Goal: Information Seeking & Learning: Understand process/instructions

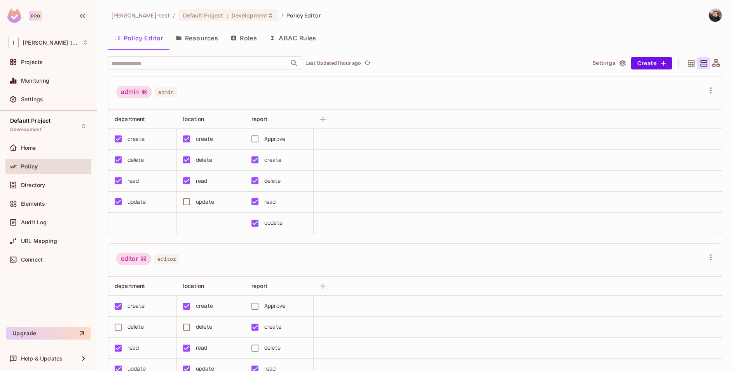
scroll to position [93, 0]
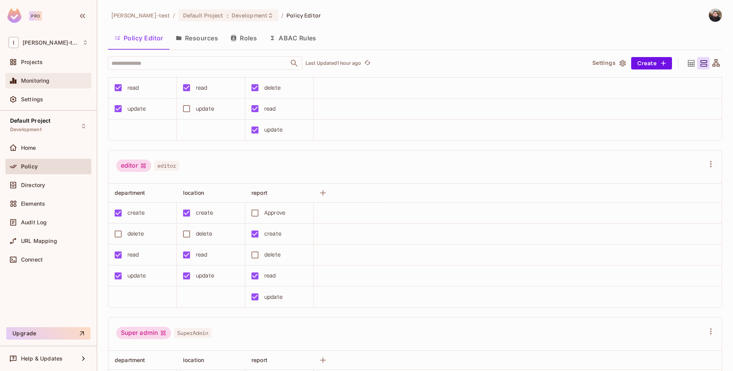
click at [36, 84] on div "Monitoring" at bounding box center [49, 80] width 80 height 9
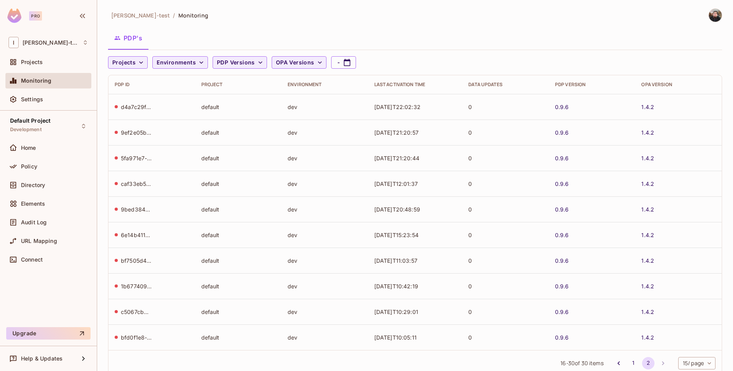
click at [462, 27] on div "[PERSON_NAME]-test / Monitoring PDP's Projects Environments PDP Versions OPA Ve…" at bounding box center [415, 196] width 614 height 374
click at [36, 103] on span "Settings" at bounding box center [32, 99] width 22 height 6
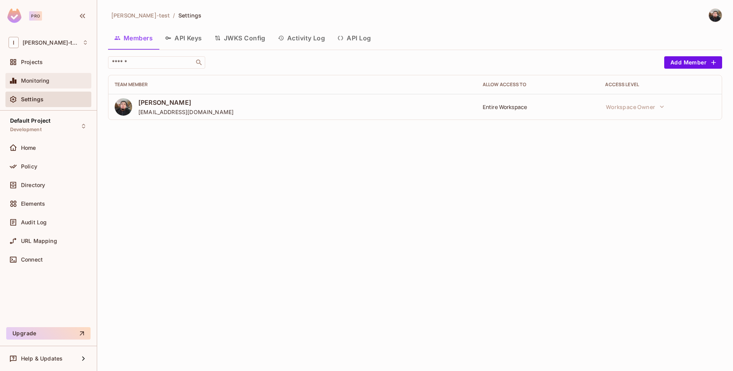
click at [56, 80] on div "Monitoring" at bounding box center [54, 81] width 67 height 6
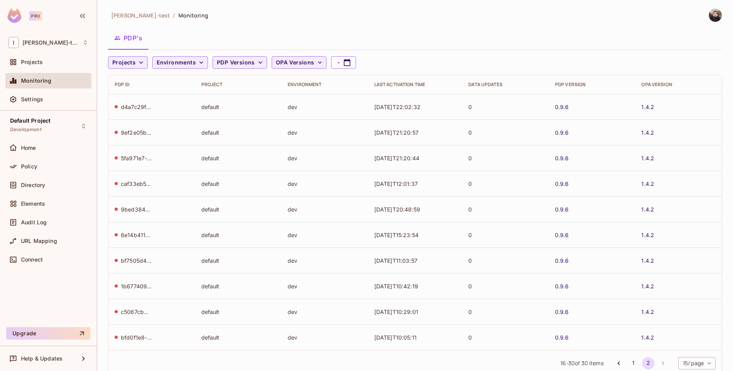
scroll to position [22, 0]
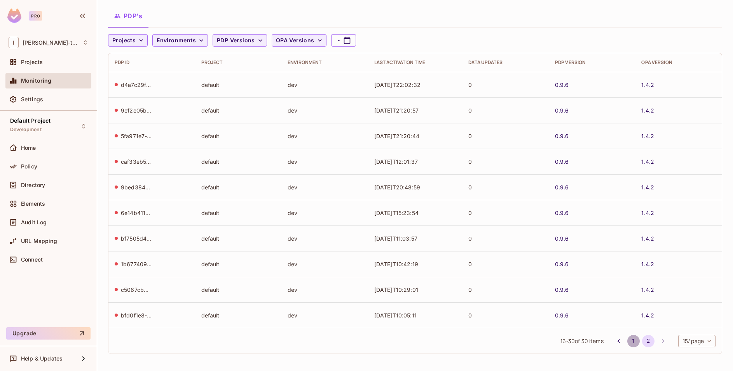
click at [627, 346] on button "1" at bounding box center [633, 341] width 12 height 12
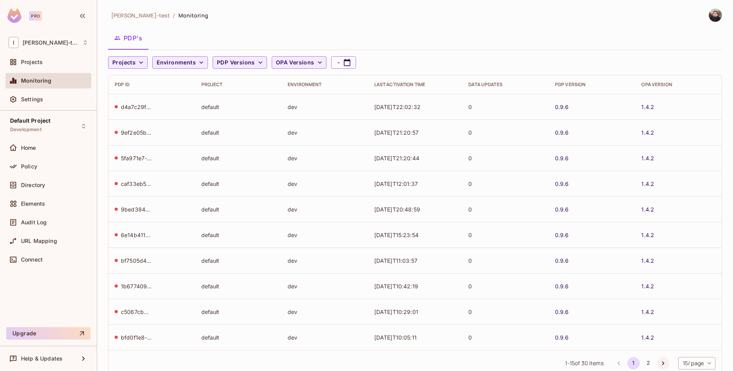
click at [657, 359] on button "Go to next page" at bounding box center [663, 363] width 12 height 12
click at [656, 362] on li "pagination navigation" at bounding box center [663, 363] width 15 height 12
click at [344, 64] on icon "button" at bounding box center [347, 63] width 8 height 8
select select "*"
select select "****"
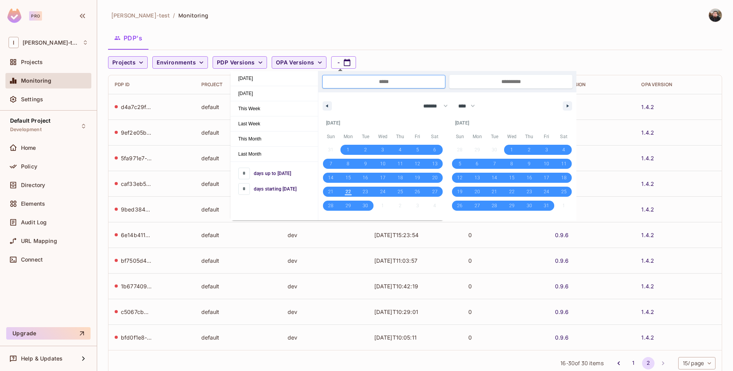
click at [256, 30] on div "PDP's" at bounding box center [415, 37] width 614 height 19
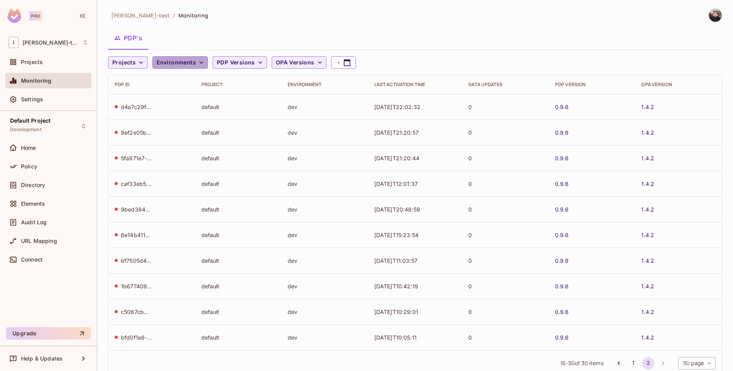
click at [185, 66] on span "Environments" at bounding box center [176, 63] width 39 height 10
click at [133, 62] on div at bounding box center [366, 185] width 733 height 371
click at [133, 62] on span "Projects" at bounding box center [123, 63] width 23 height 10
click at [133, 62] on div at bounding box center [366, 185] width 733 height 371
click at [133, 62] on span "Projects" at bounding box center [123, 63] width 23 height 10
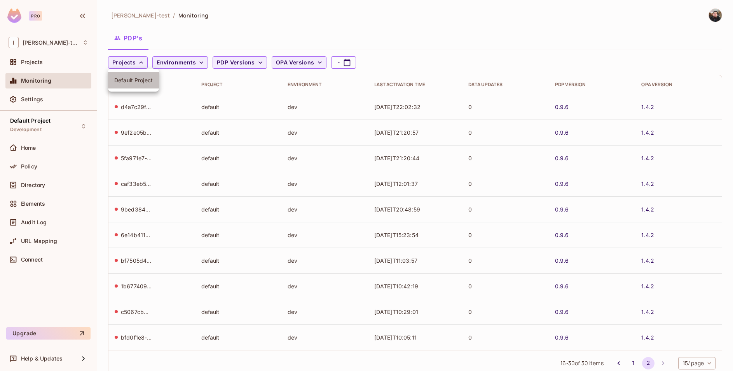
click at [131, 81] on span "Default Project" at bounding box center [133, 80] width 38 height 7
click at [248, 12] on div "Ignacio-test / Monitoring" at bounding box center [415, 16] width 614 height 14
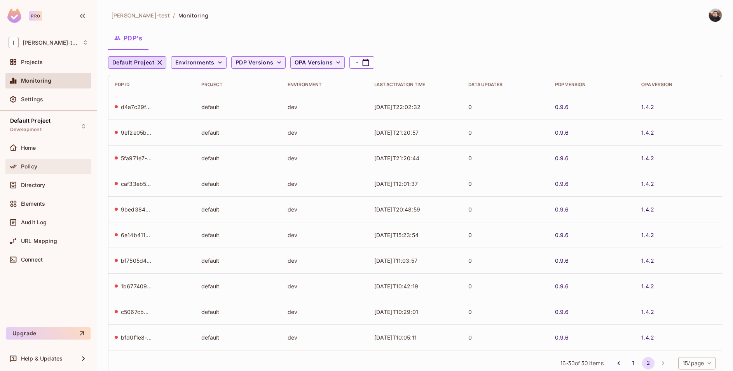
click at [39, 165] on div "Policy" at bounding box center [54, 167] width 67 height 6
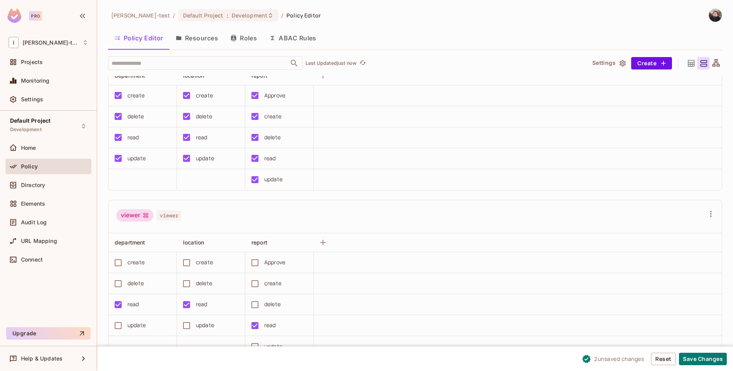
scroll to position [384, 0]
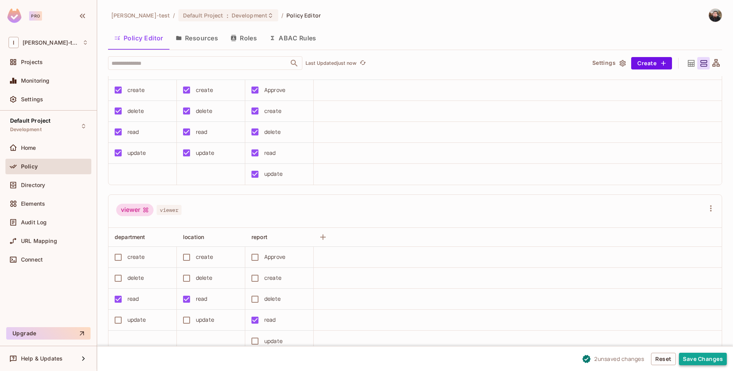
click at [718, 359] on button "Save Changes" at bounding box center [703, 359] width 48 height 12
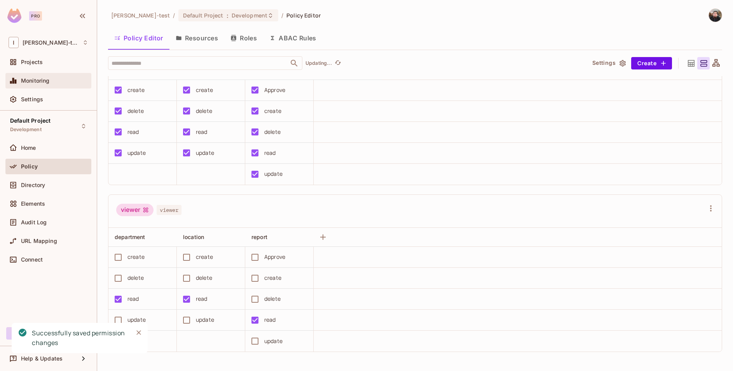
click at [59, 85] on div "Monitoring" at bounding box center [49, 80] width 80 height 9
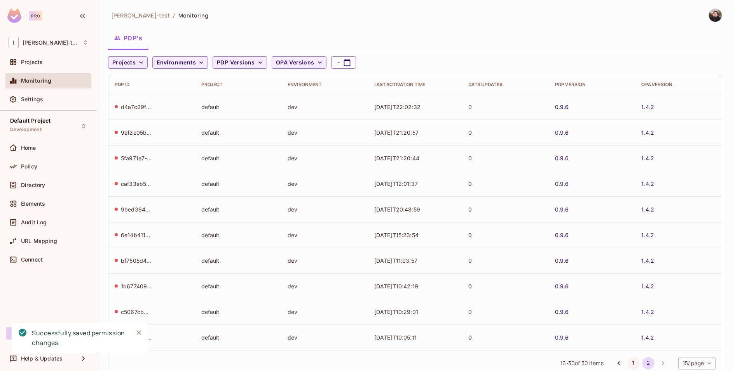
click at [627, 366] on button "1" at bounding box center [633, 363] width 12 height 12
click at [642, 363] on button "2" at bounding box center [648, 363] width 12 height 12
click at [656, 363] on li "pagination navigation" at bounding box center [663, 363] width 15 height 12
click at [37, 184] on span "Directory" at bounding box center [33, 185] width 24 height 6
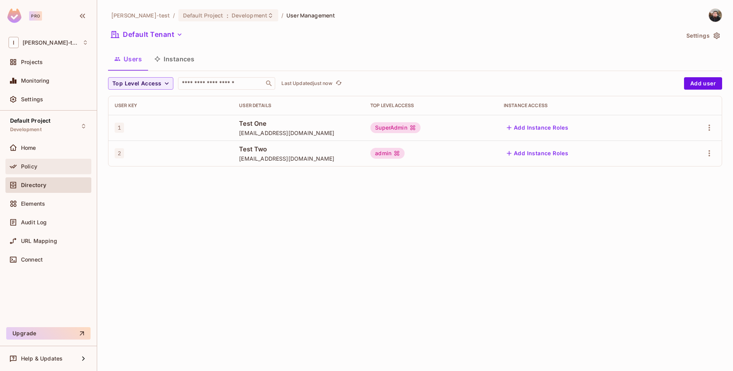
click at [39, 165] on div "Policy" at bounding box center [54, 167] width 67 height 6
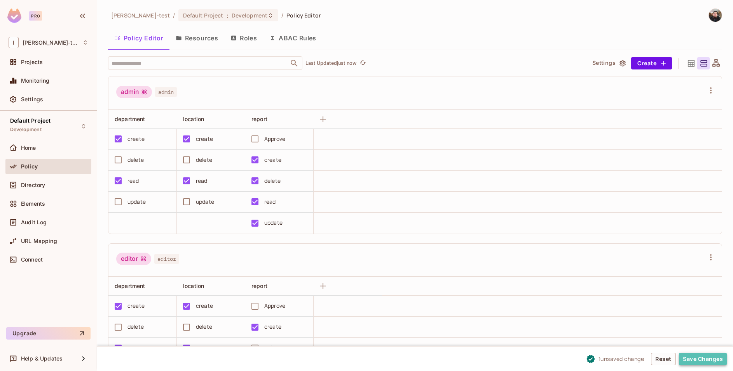
click at [696, 355] on button "Save Changes" at bounding box center [703, 359] width 48 height 12
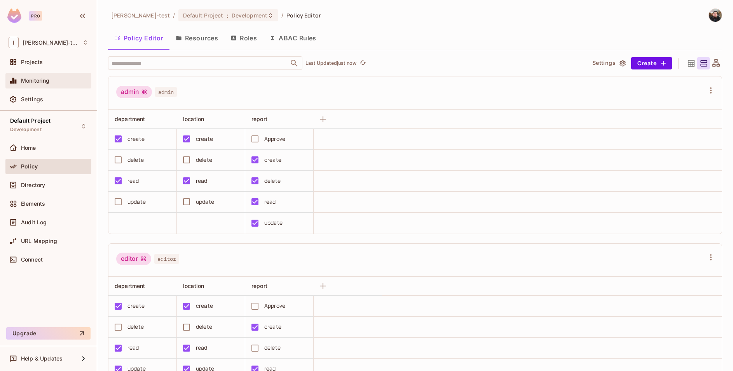
click at [48, 78] on span "Monitoring" at bounding box center [35, 81] width 29 height 6
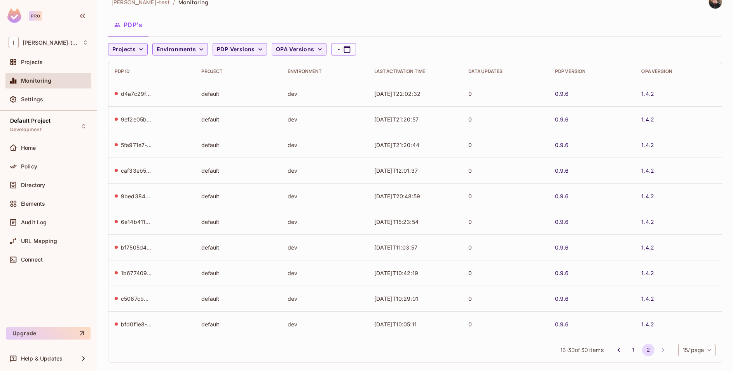
scroll to position [22, 0]
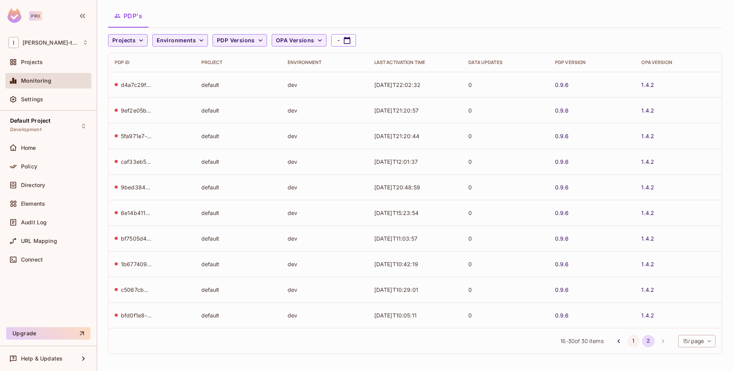
click at [629, 342] on button "1" at bounding box center [633, 341] width 12 height 12
click at [642, 343] on button "2" at bounding box center [648, 341] width 12 height 12
click at [495, 288] on td "0" at bounding box center [505, 290] width 87 height 26
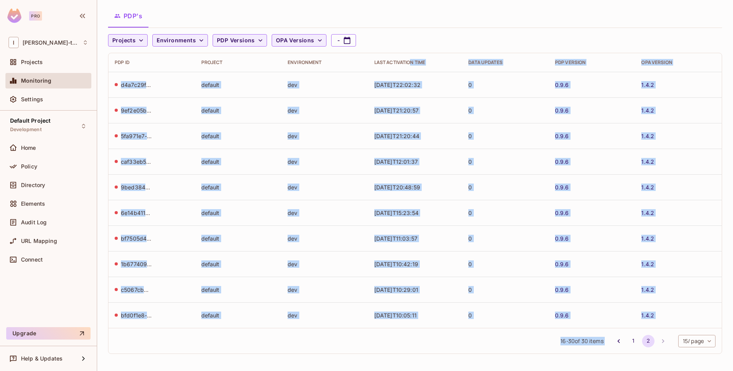
drag, startPoint x: 628, startPoint y: 348, endPoint x: 400, endPoint y: 55, distance: 371.1
click at [400, 55] on div "PDP ID Project Environment Last Activation Time Data Updates PDP Version OPA Ve…" at bounding box center [415, 204] width 614 height 302
click at [204, 336] on div "16 - 30 of 30 items 1 2 15 / page ** ​" at bounding box center [414, 341] width 613 height 26
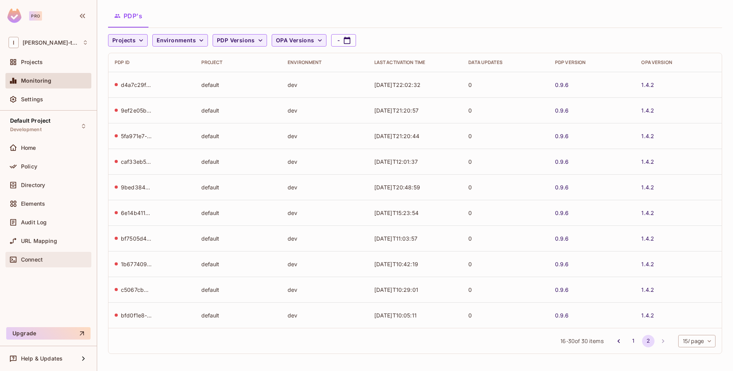
click at [27, 259] on span "Connect" at bounding box center [32, 260] width 22 height 6
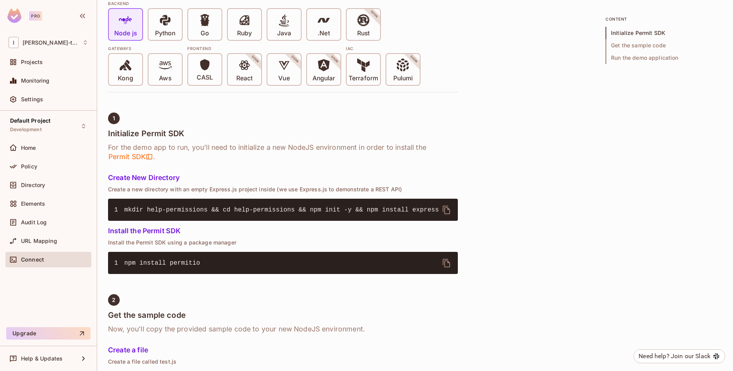
scroll to position [233, 0]
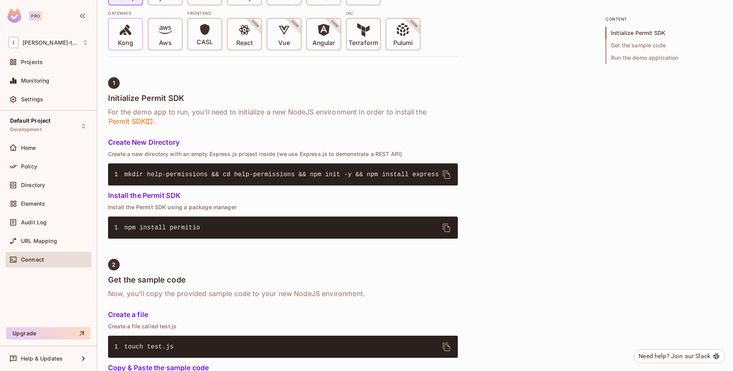
click at [119, 40] on p "Kong" at bounding box center [125, 43] width 15 height 8
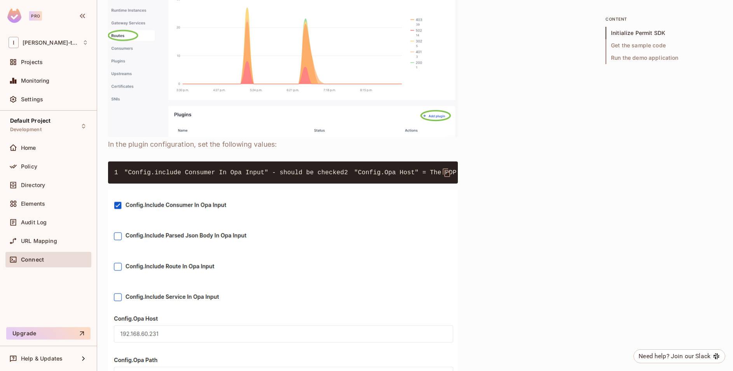
scroll to position [560, 0]
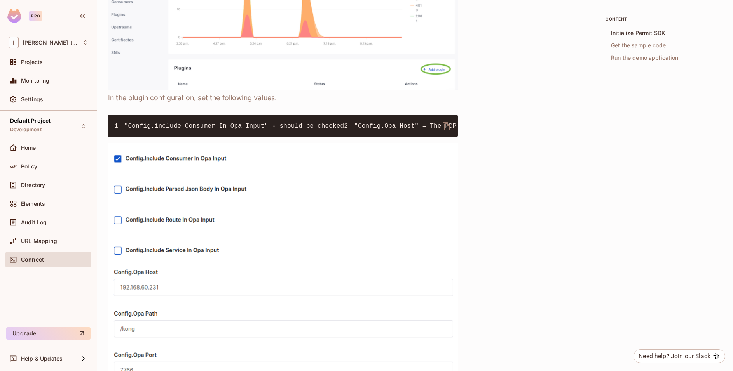
click at [209, 130] on code "1 "Config.include Consumer In Opa Input" - should be checked 2 "Config.Opa Host…" at bounding box center [478, 126] width 728 height 7
copy code "7766"
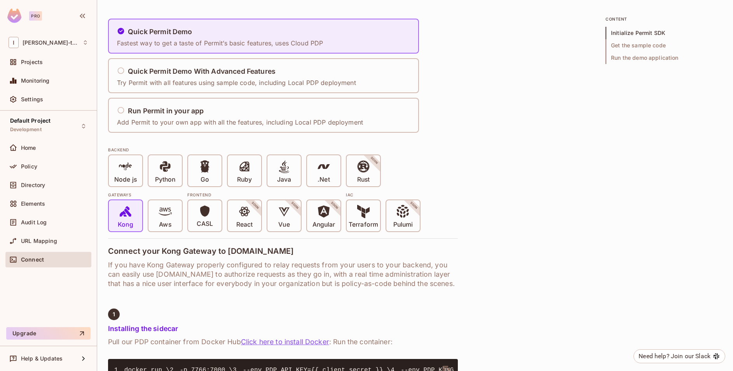
scroll to position [0, 0]
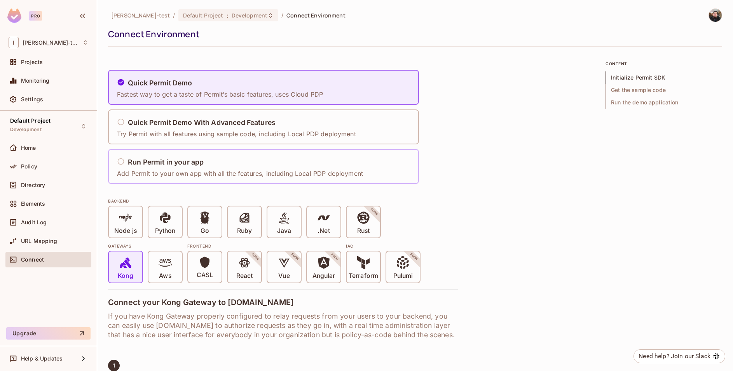
click at [144, 169] on div "Run Permit in your app Add Permit to your own app with all the features, includ…" at bounding box center [240, 166] width 246 height 23
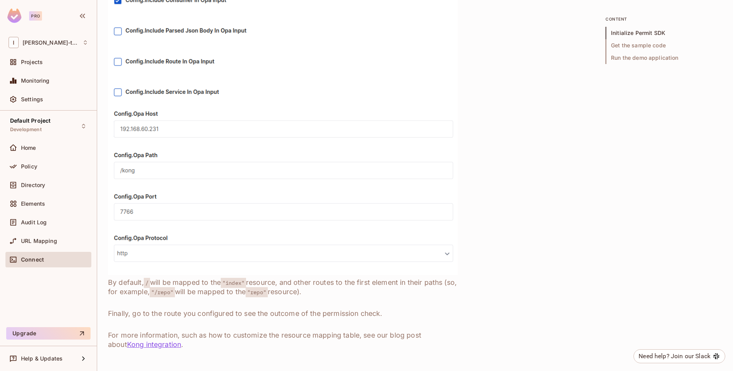
scroll to position [796, 0]
click at [146, 346] on link "Kong integration" at bounding box center [154, 345] width 54 height 8
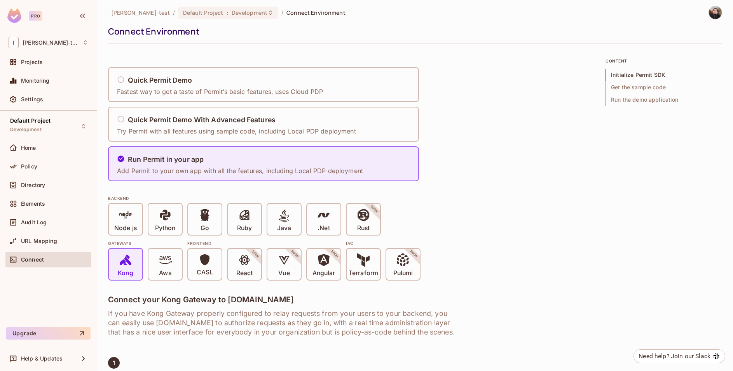
scroll to position [0, 0]
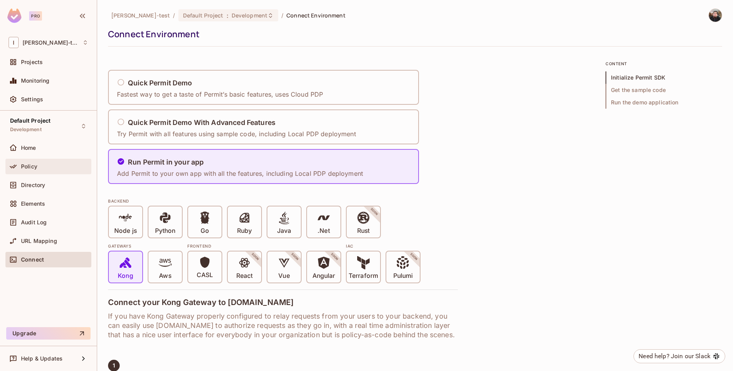
click at [51, 159] on div "Policy" at bounding box center [48, 167] width 86 height 16
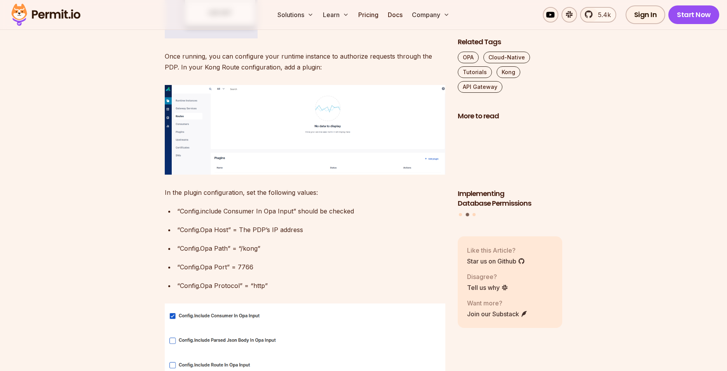
scroll to position [1725, 0]
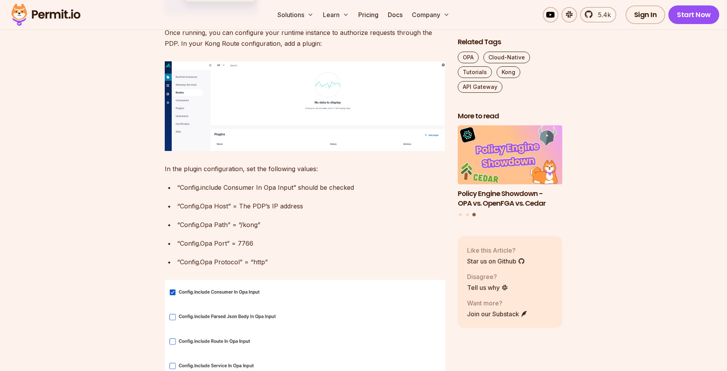
click at [336, 182] on div "“Config.include Consumer In Opa Input” should be checked" at bounding box center [311, 187] width 268 height 11
click at [248, 238] on div "“Config.Opa Port” = 7766" at bounding box center [311, 243] width 268 height 11
copy div "7766"
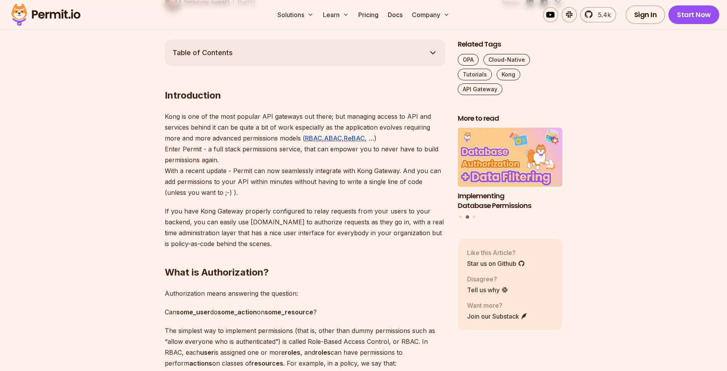
scroll to position [373, 0]
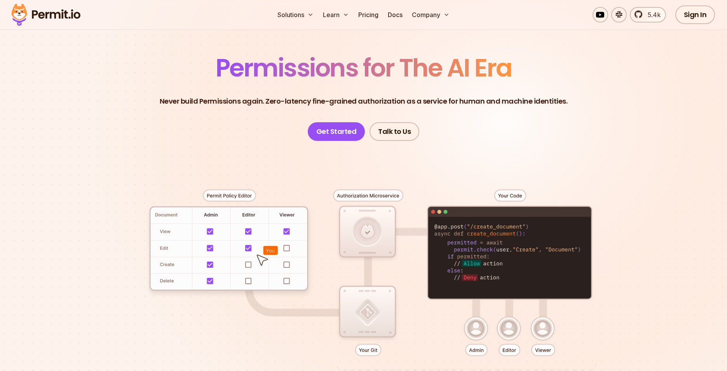
scroll to position [45, 0]
